Goal: Transaction & Acquisition: Obtain resource

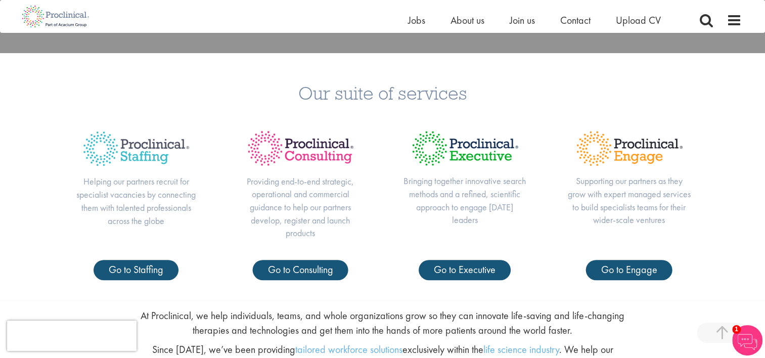
scroll to position [404, 0]
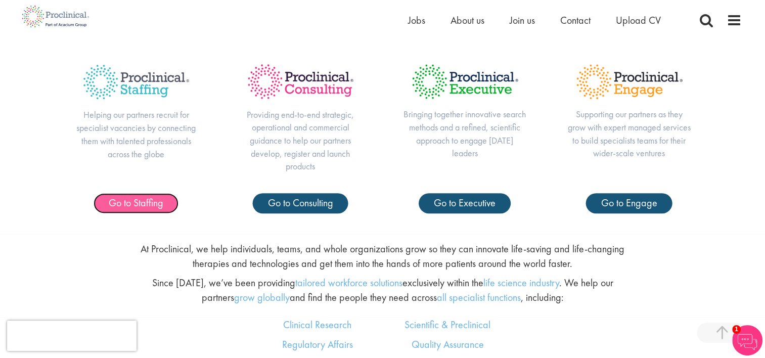
click at [126, 210] on link "Go to Staffing" at bounding box center [136, 203] width 85 height 20
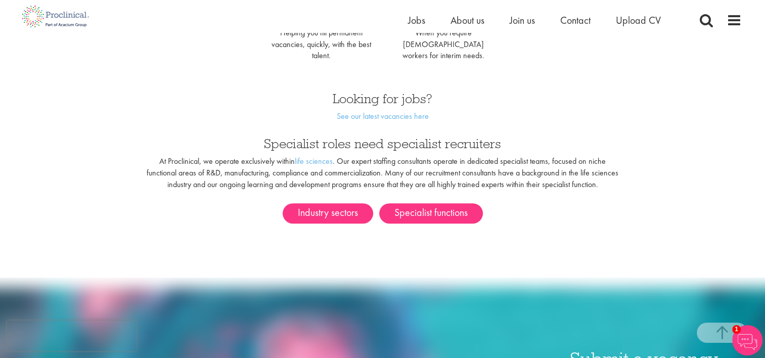
scroll to position [506, 0]
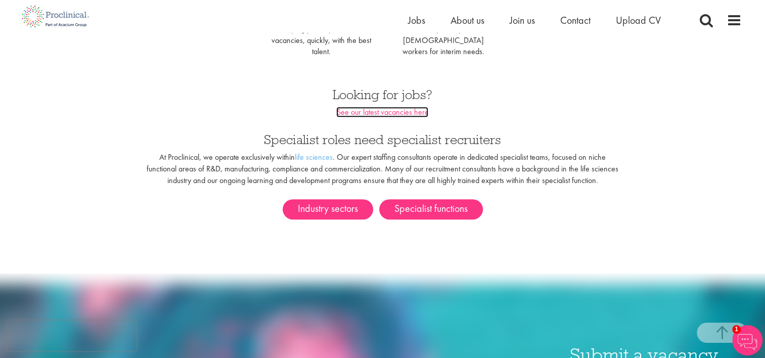
click at [351, 107] on link "See our latest vacancies here" at bounding box center [382, 112] width 92 height 11
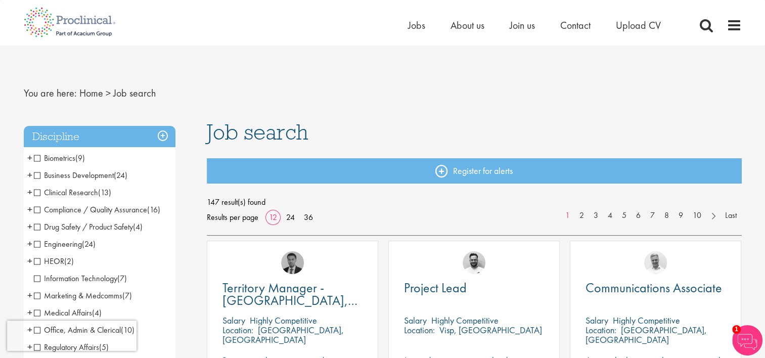
click at [36, 211] on span "Compliance / Quality Assurance" at bounding box center [90, 209] width 113 height 11
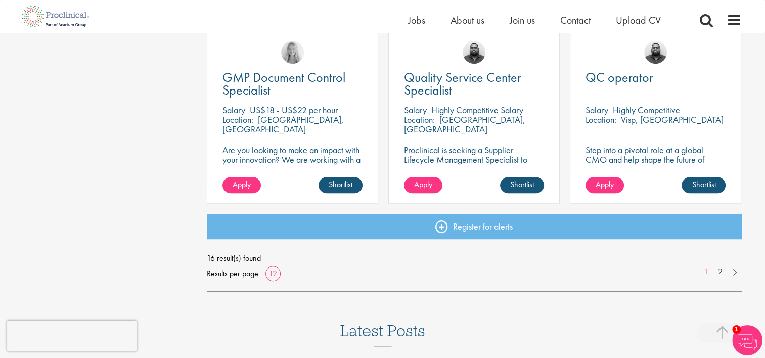
scroll to position [758, 0]
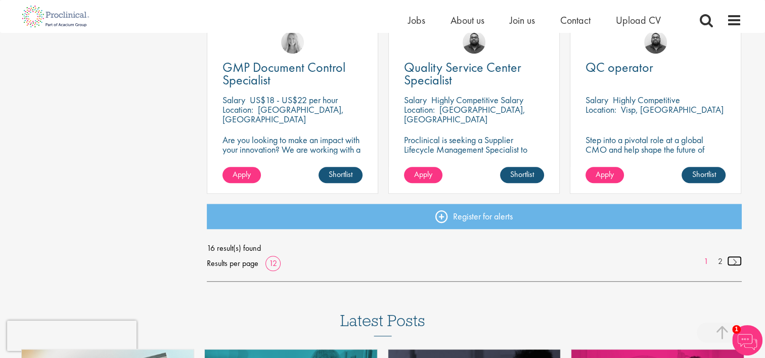
click at [733, 263] on link at bounding box center [734, 261] width 15 height 10
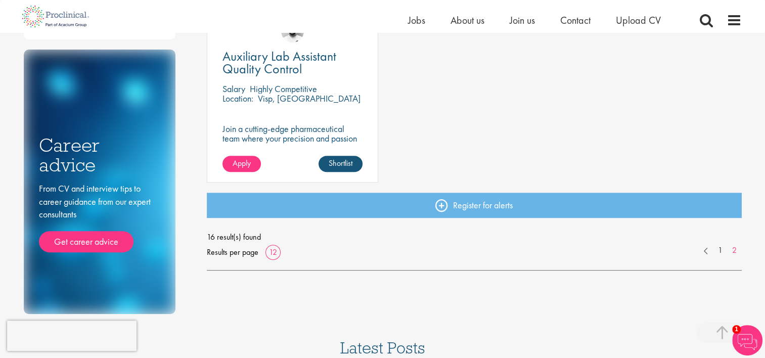
scroll to position [420, 0]
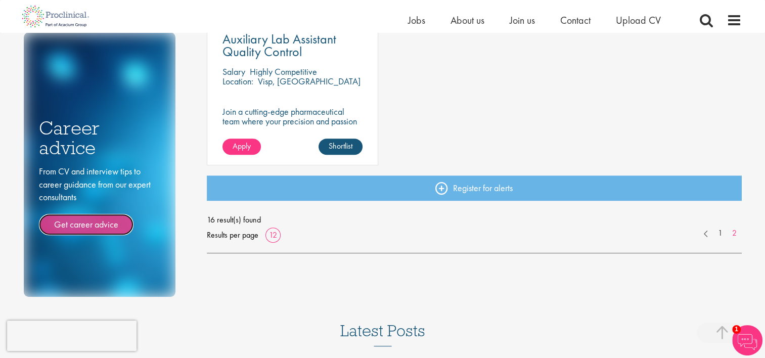
click at [69, 227] on link "Get career advice" at bounding box center [86, 224] width 95 height 21
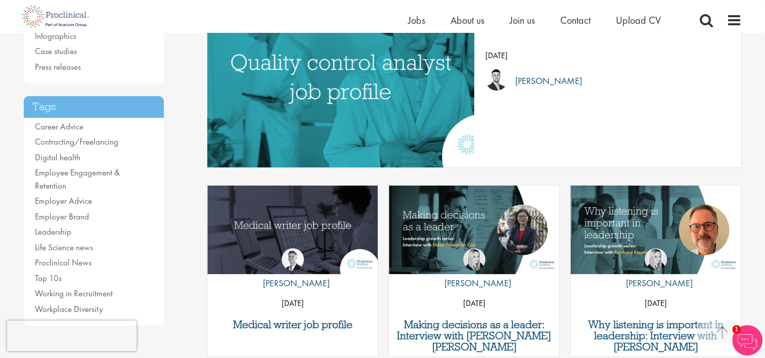
scroll to position [202, 0]
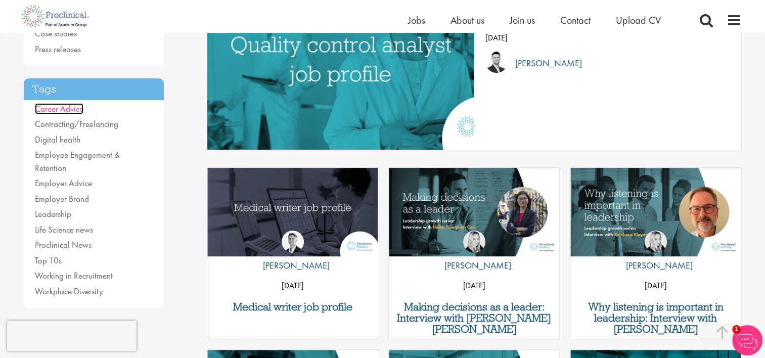
click at [67, 108] on link "Career Advice" at bounding box center [59, 108] width 49 height 11
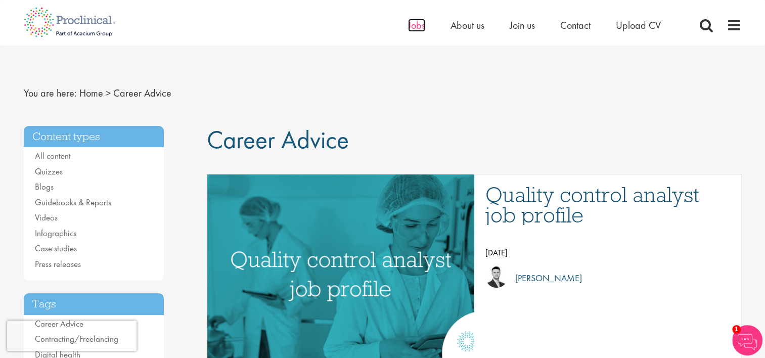
click at [415, 22] on span "Jobs" at bounding box center [416, 25] width 17 height 13
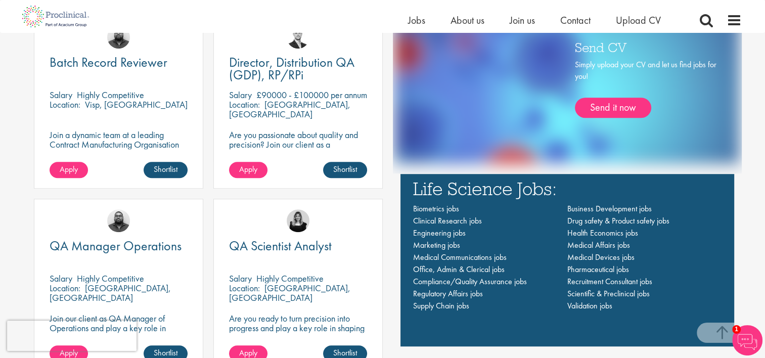
scroll to position [657, 0]
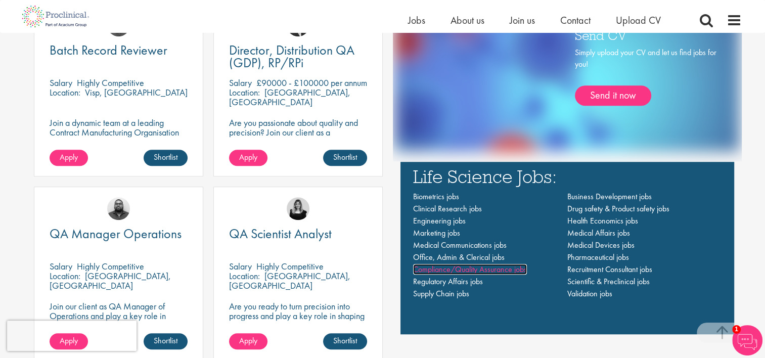
click at [509, 271] on span "Compliance/Quality Assurance jobs" at bounding box center [470, 269] width 114 height 11
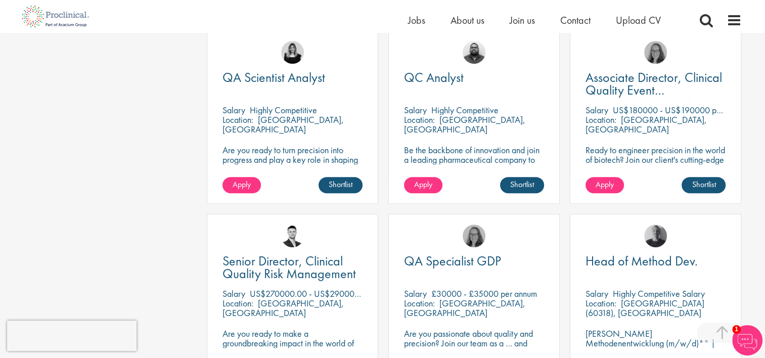
scroll to position [506, 0]
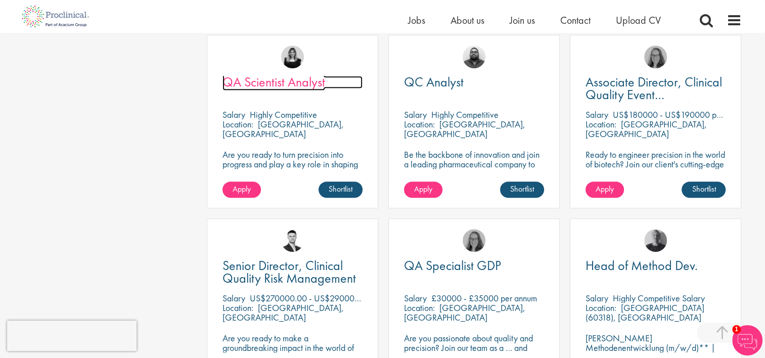
click at [293, 73] on span "QA Scientist Analyst" at bounding box center [273, 81] width 103 height 17
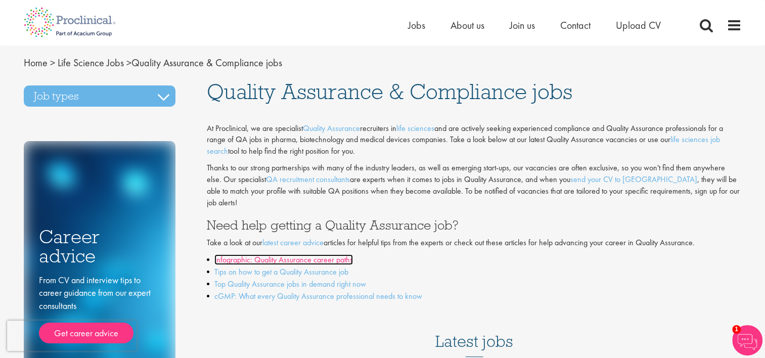
click at [309, 254] on link "Infographic: Quality Assurance career paths" at bounding box center [283, 259] width 139 height 11
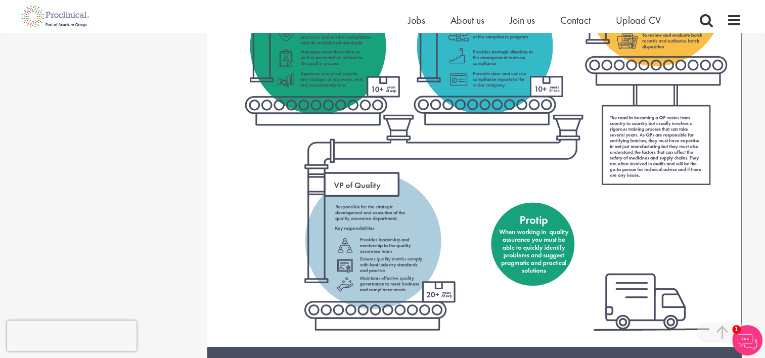
scroll to position [1517, 0]
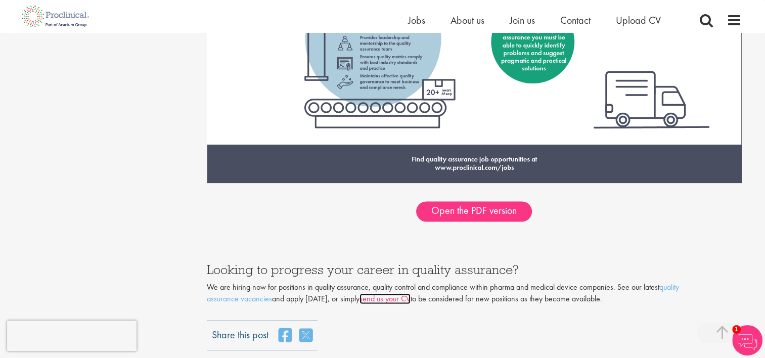
click at [372, 302] on link "send us your CV" at bounding box center [384, 298] width 51 height 11
